Goal: Task Accomplishment & Management: Complete application form

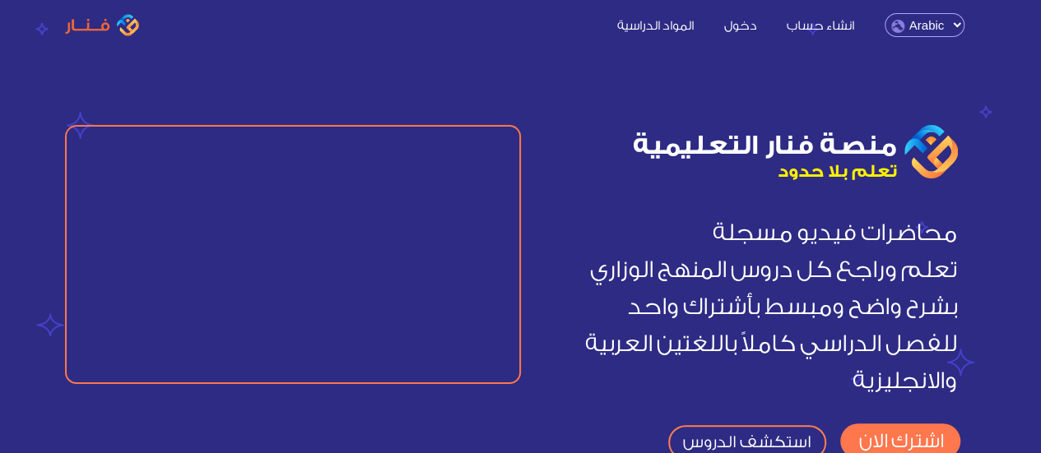
click at [666, 30] on link "المواد الدراسية" at bounding box center [654, 24] width 103 height 17
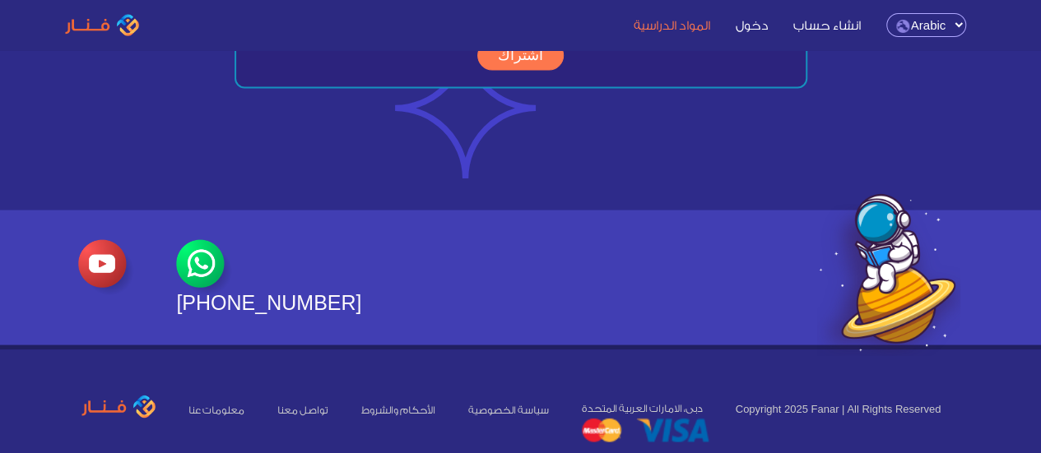
scroll to position [4580, 0]
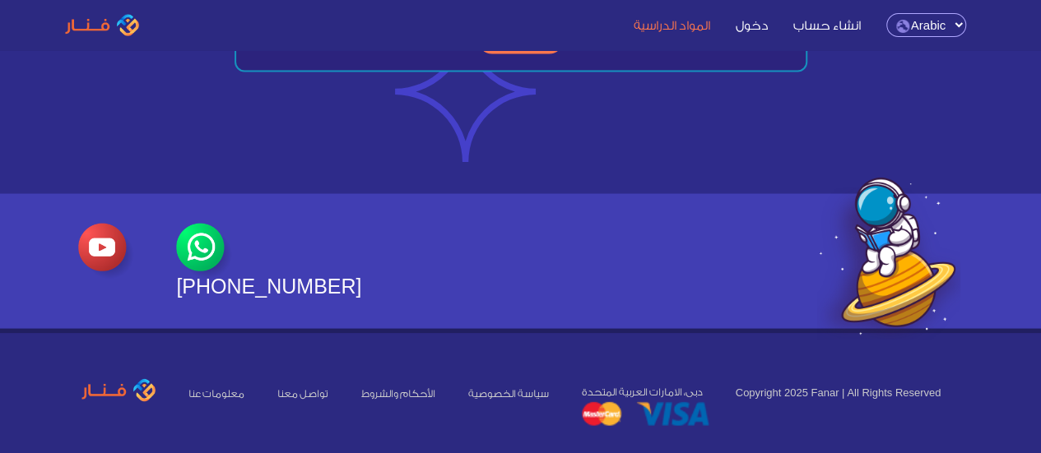
click at [230, 388] on link "معلومات عنا" at bounding box center [216, 394] width 56 height 12
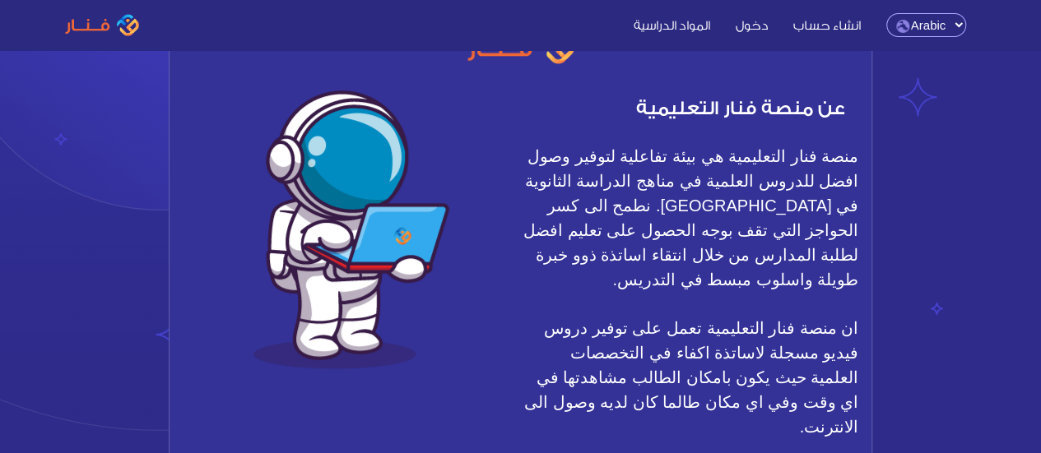
scroll to position [123, 0]
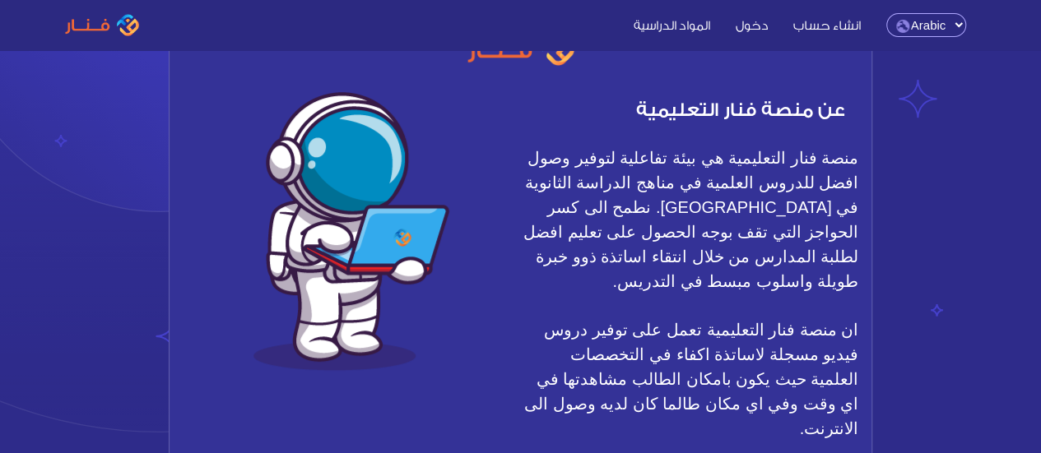
drag, startPoint x: 615, startPoint y: 283, endPoint x: 856, endPoint y: 157, distance: 272.0
click at [856, 157] on span "منصة فنار التعليمية هي بيئة تفاعلية لتوفير وصول افضل للدروس العلمية في مناهج ال…" at bounding box center [690, 220] width 338 height 148
copy span "منصة فنار التعليمية هي بيئة تفاعلية لتوفير وصول افضل للدروس العلمية في مناهج ال…"
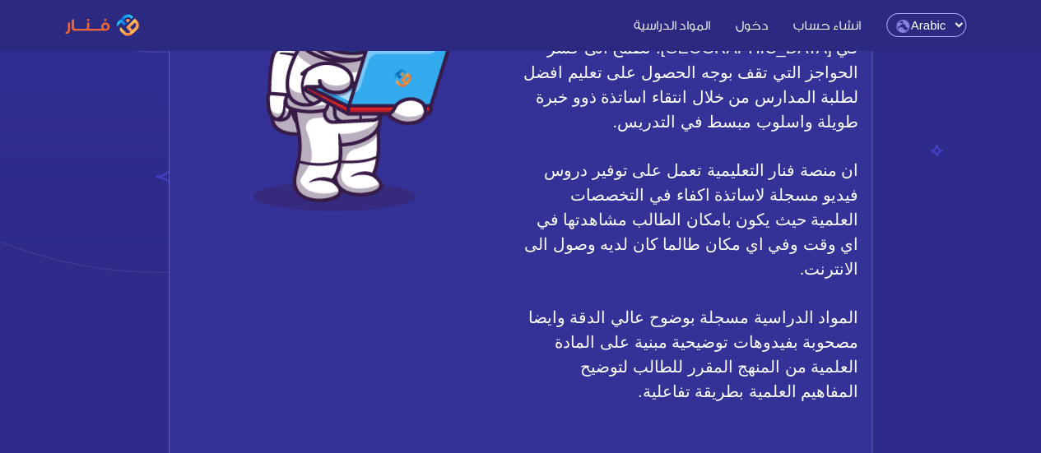
scroll to position [284, 0]
drag, startPoint x: 840, startPoint y: 173, endPoint x: 700, endPoint y: 369, distance: 241.3
click at [700, 369] on div "عن منصة فنار التعليمية منصة فنار التعليمية هي بيئة تفاعلية لتوفير وصول افضل للد…" at bounding box center [690, 173] width 338 height 508
copy div "منصة فنار التعليمية تعمل على توفير دروس فيديو مسجلة لاساتذة اكفاء في التخصصات ا…"
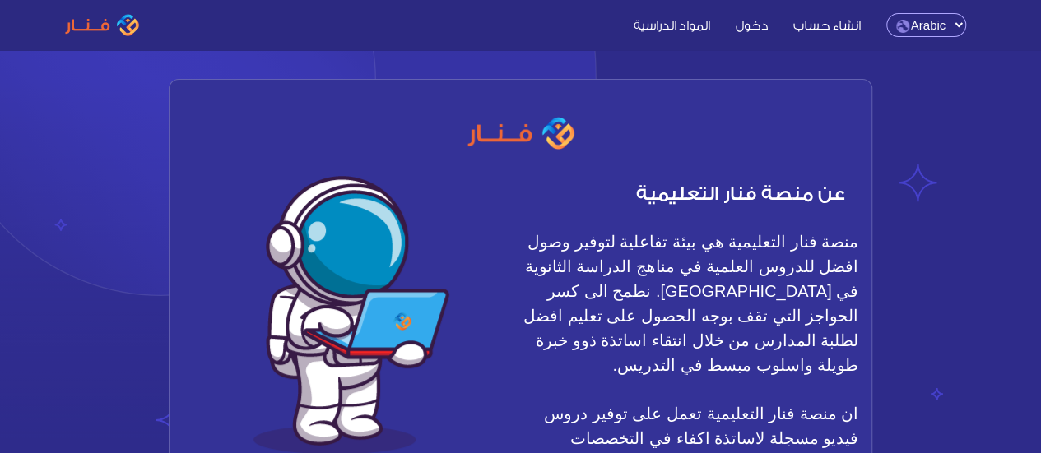
scroll to position [0, 0]
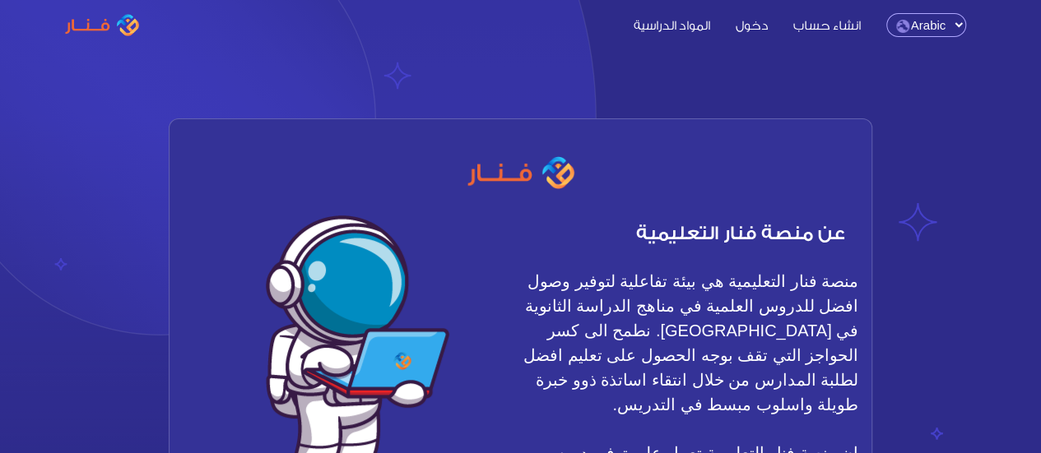
click at [912, 32] on select "English Arabic" at bounding box center [926, 25] width 80 height 24
click at [666, 32] on link "المواد الدراسية" at bounding box center [672, 24] width 98 height 17
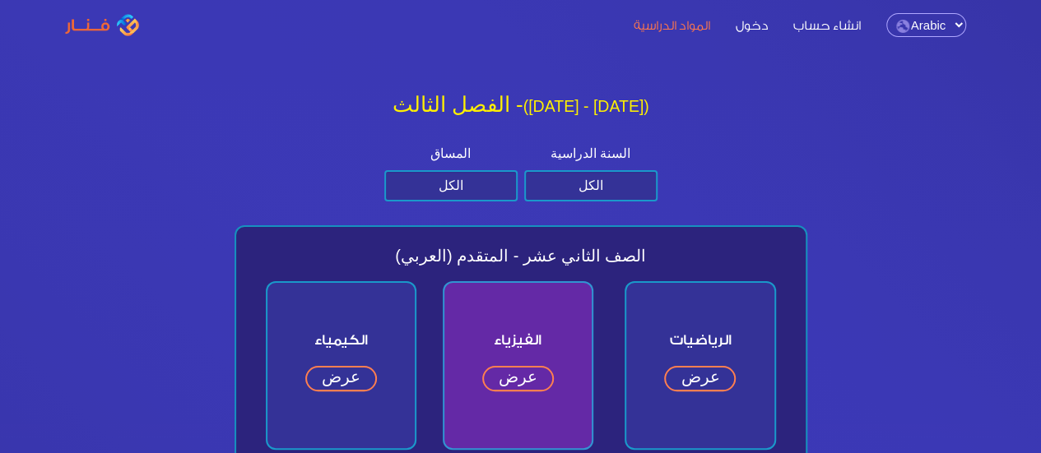
click at [765, 26] on link "دخول" at bounding box center [752, 24] width 54 height 17
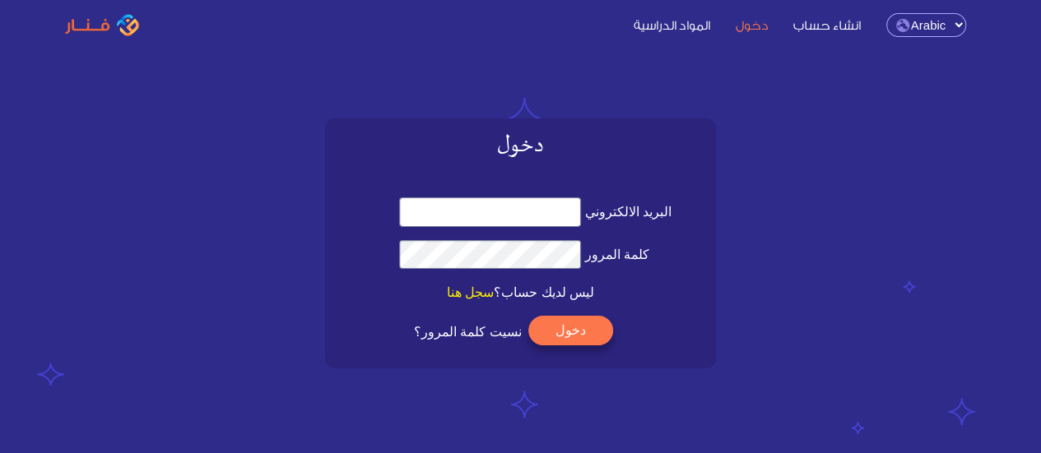
click at [809, 26] on link "انشاء حساب" at bounding box center [826, 24] width 89 height 17
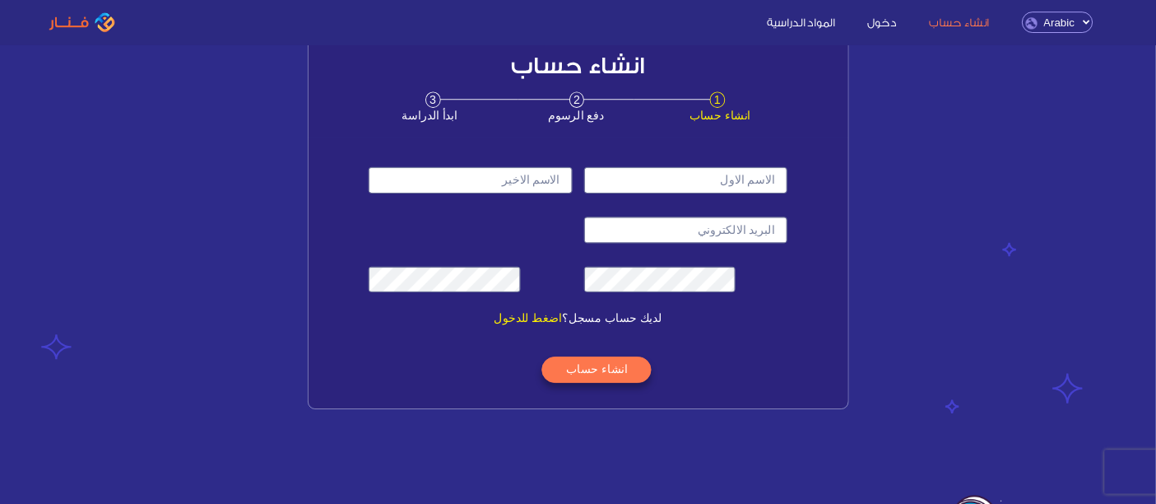
scroll to position [77, 0]
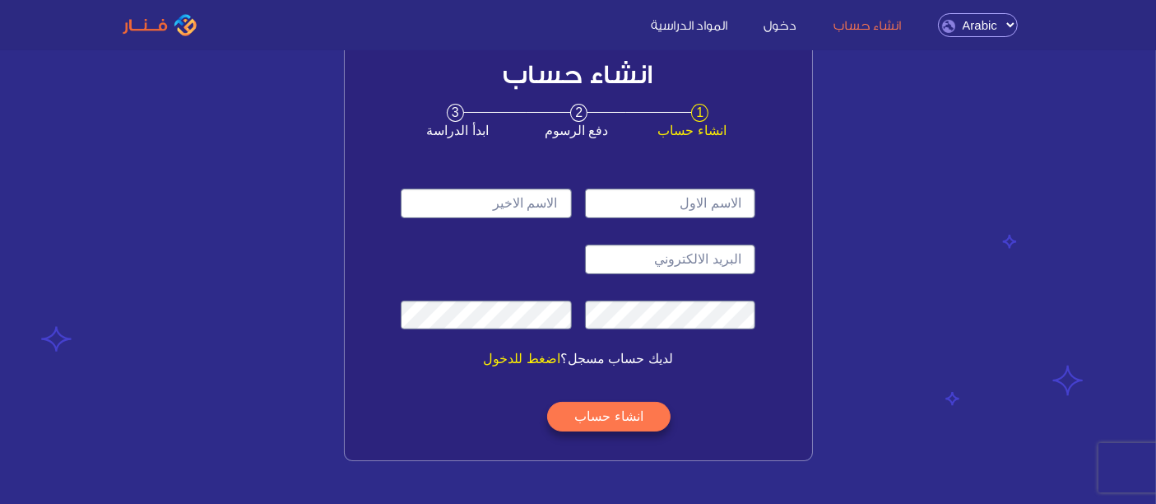
drag, startPoint x: 1024, startPoint y: 45, endPoint x: 849, endPoint y: 193, distance: 228.8
click at [849, 193] on div "انشاء حساب 3 ابدأ الدراسة 2 دفع الرسوم 1 انشاء حساب" at bounding box center [578, 238] width 938 height 446
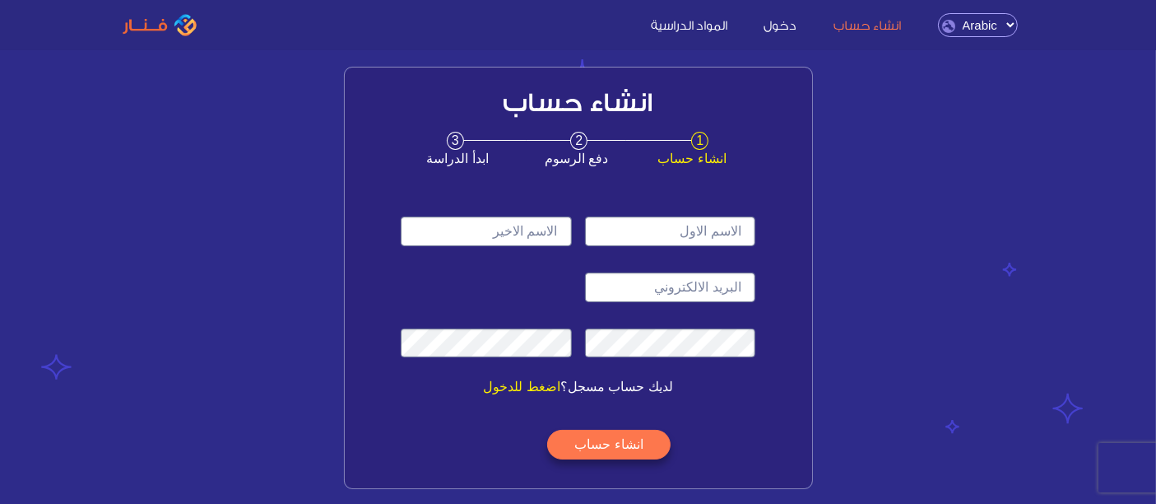
scroll to position [51, 0]
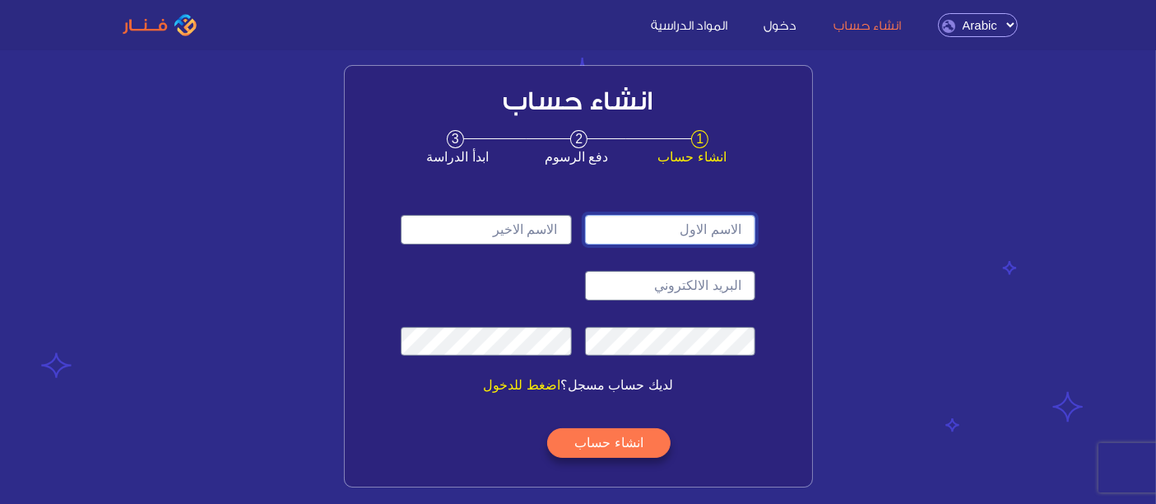
click at [728, 220] on input "text" at bounding box center [670, 230] width 170 height 30
type input "س"
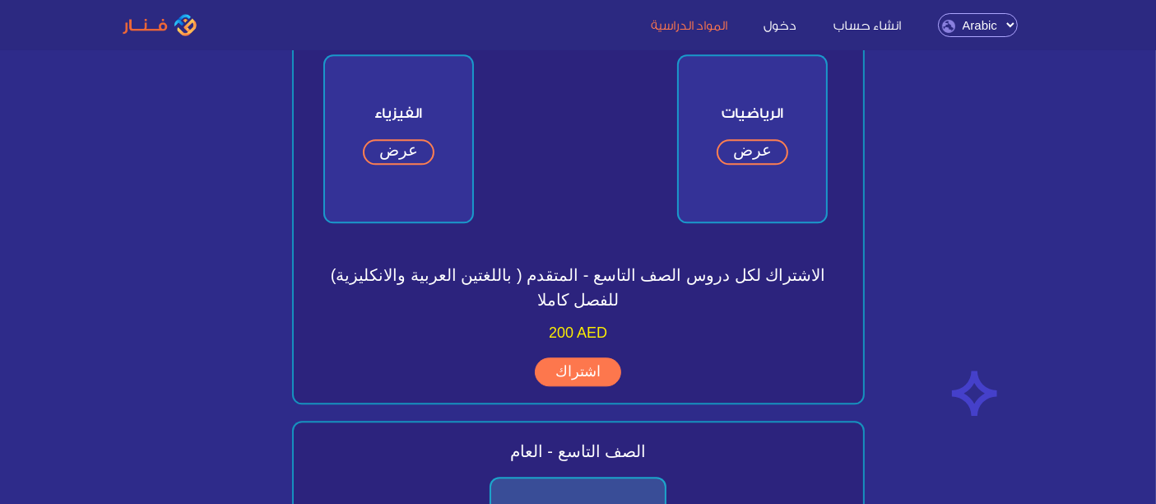
scroll to position [4099, 0]
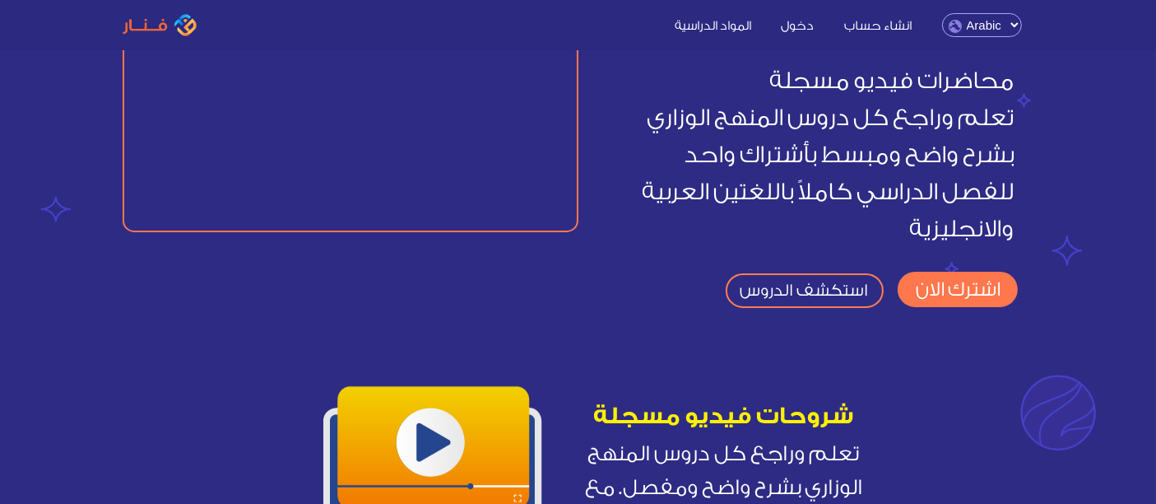
scroll to position [148, 0]
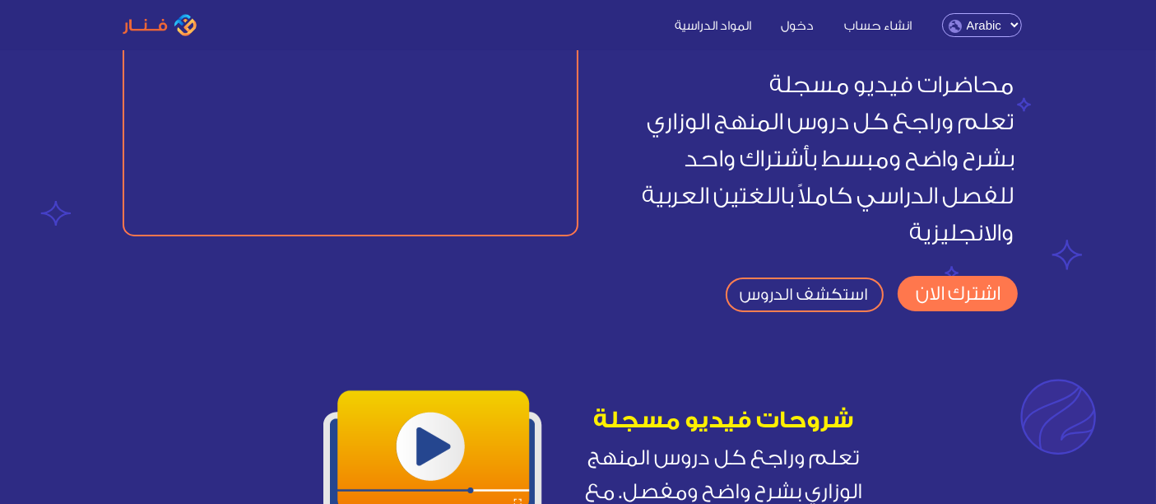
click at [963, 294] on link "اشترك الان" at bounding box center [958, 293] width 120 height 35
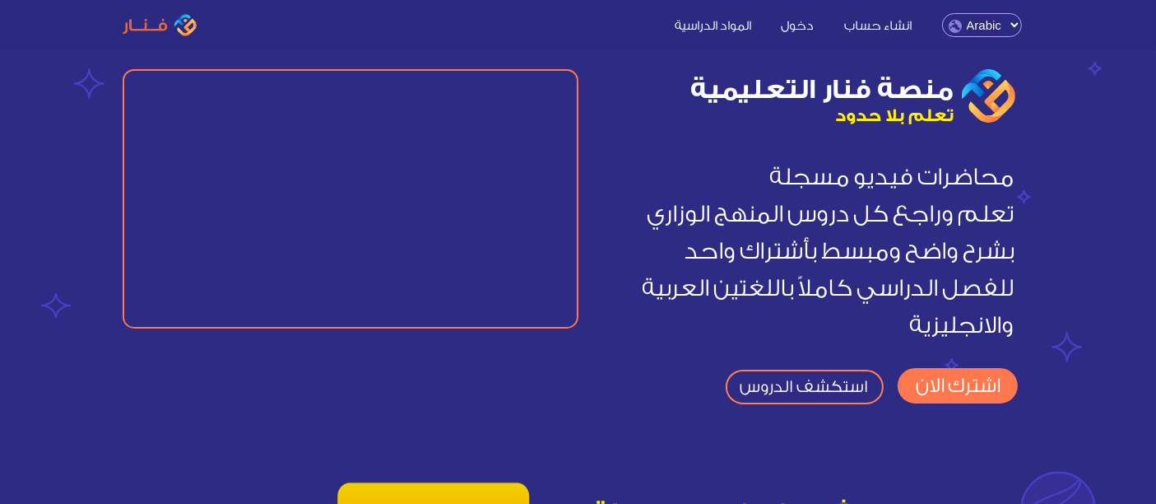
scroll to position [59, 0]
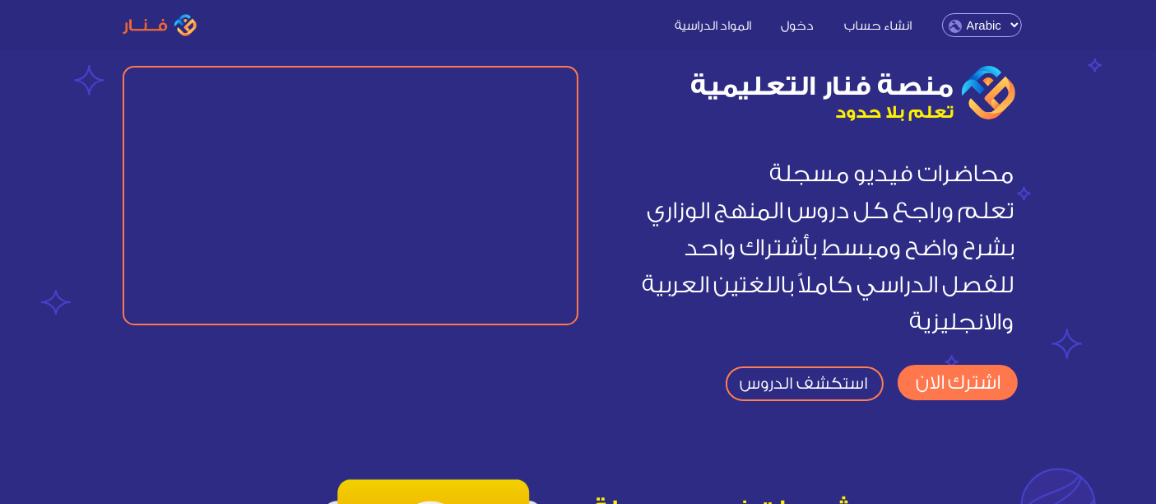
click at [933, 388] on link "اشترك الان" at bounding box center [958, 381] width 120 height 35
